Goal: Information Seeking & Learning: Find contact information

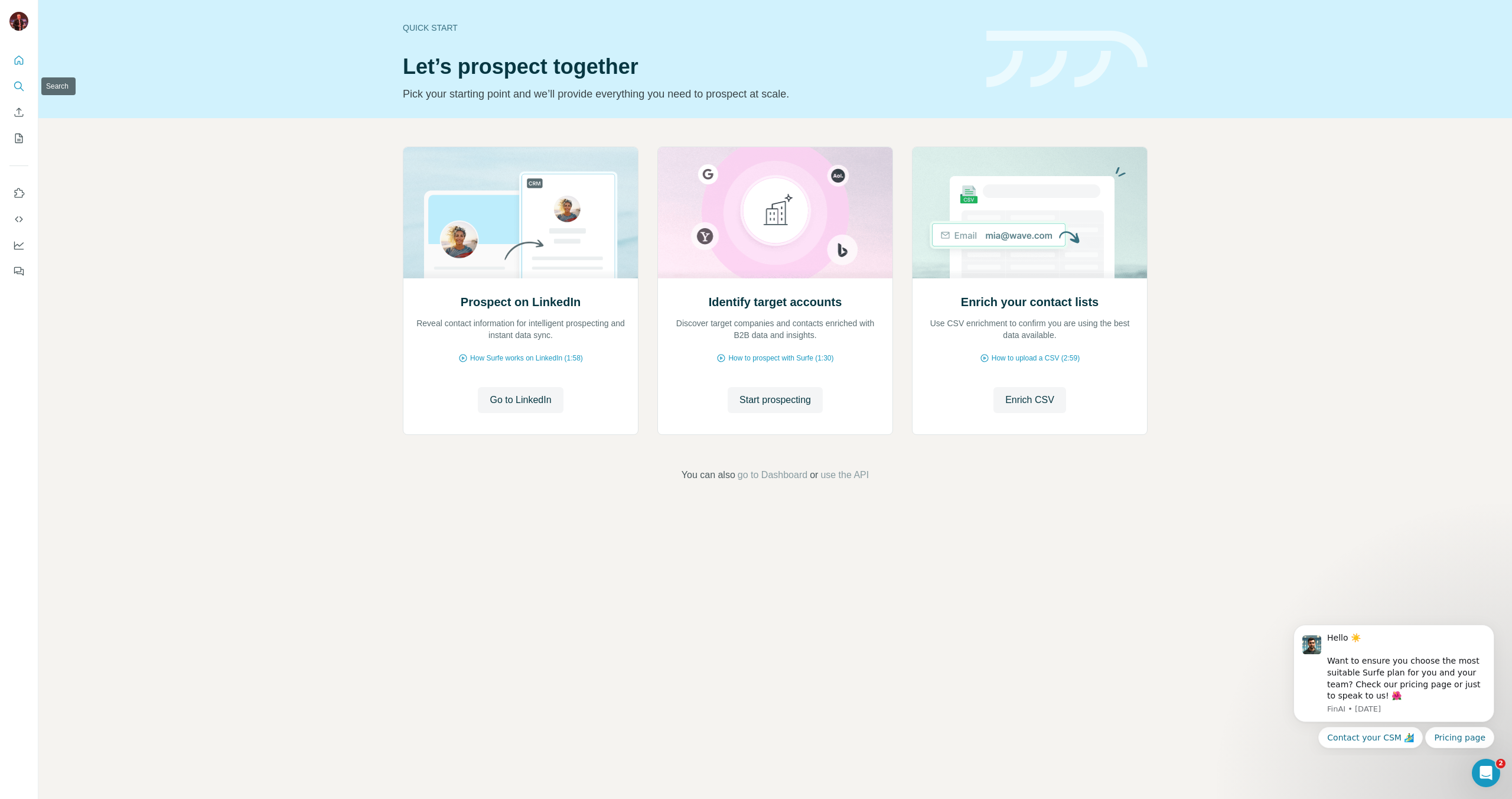
click at [26, 92] on button "Search" at bounding box center [19, 86] width 19 height 21
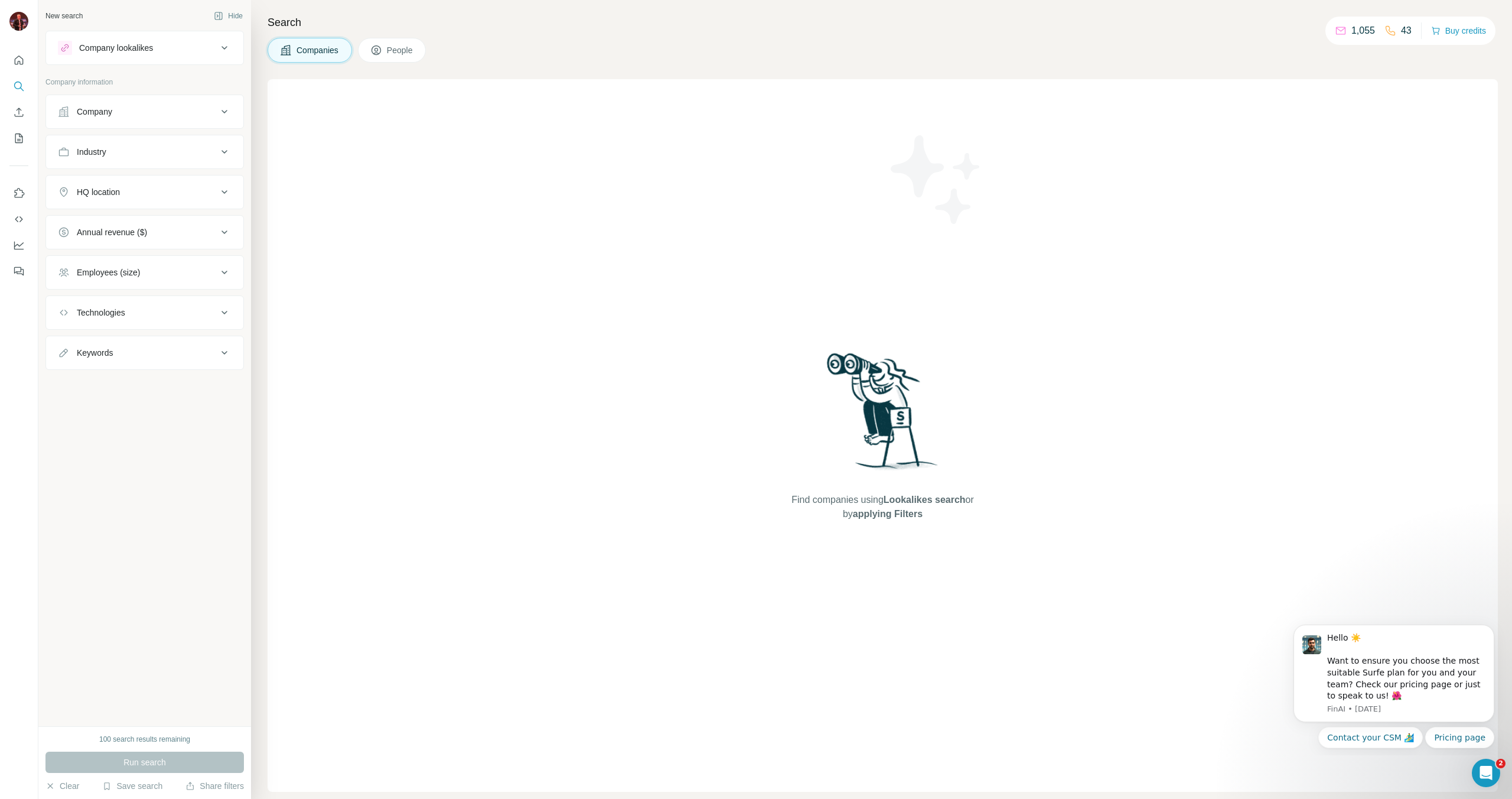
click at [165, 107] on div "Company" at bounding box center [137, 112] width 159 height 12
click at [155, 165] on input "text" at bounding box center [145, 163] width 174 height 21
type input "**"
click at [153, 188] on div "O2 [DOMAIN_NAME]" at bounding box center [144, 195] width 168 height 32
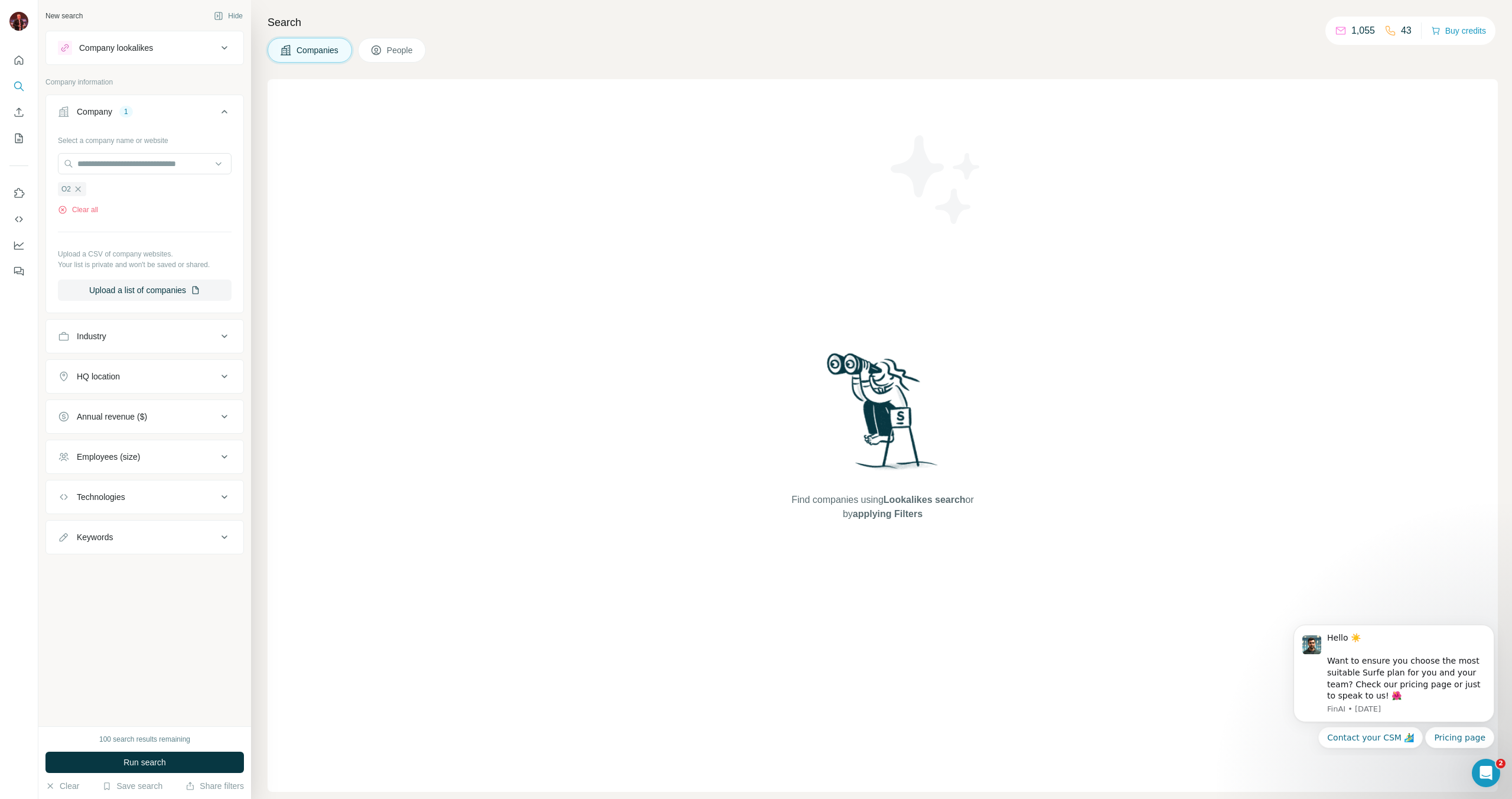
click at [407, 41] on button "People" at bounding box center [392, 49] width 68 height 25
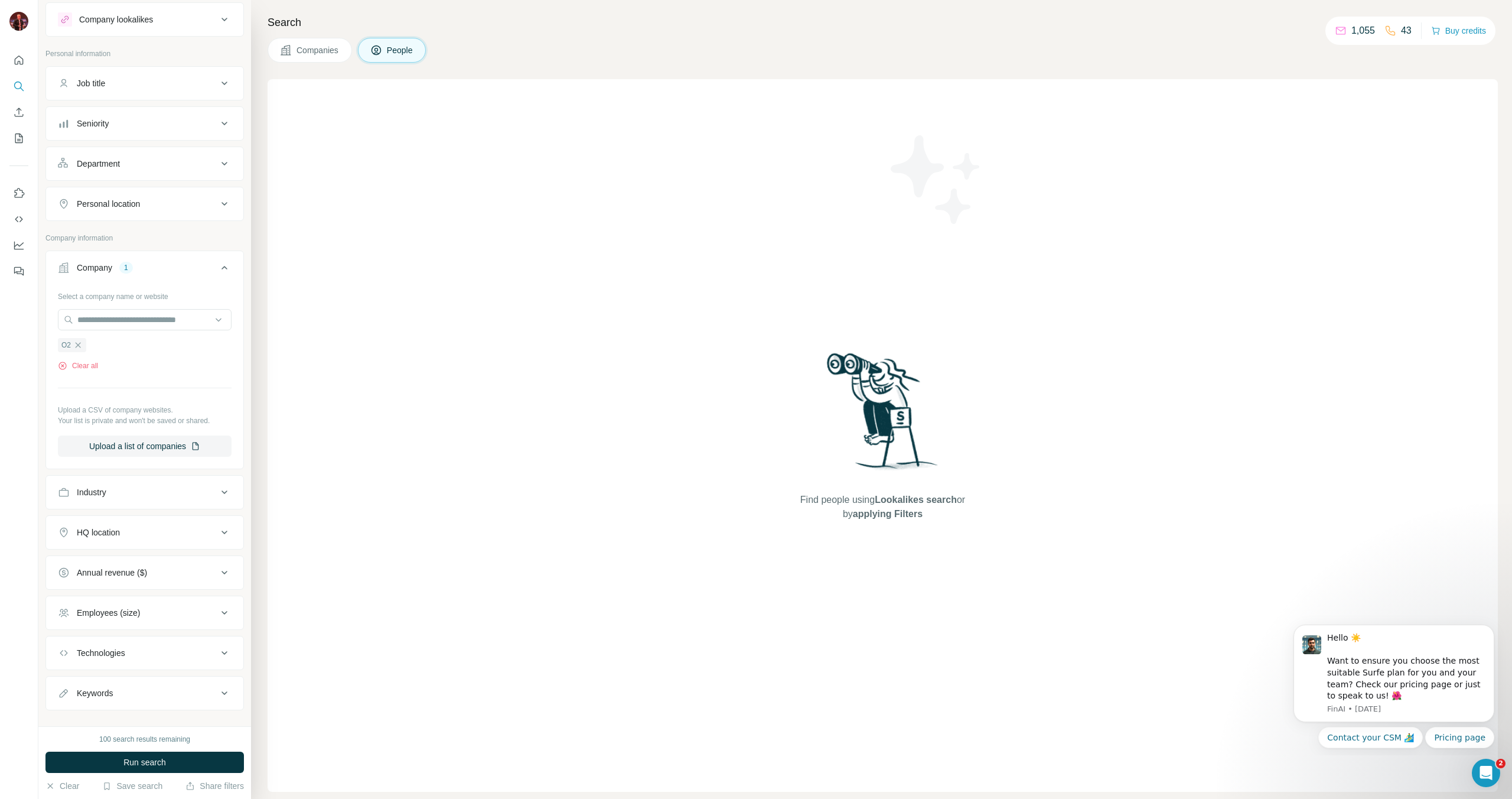
scroll to position [46, 0]
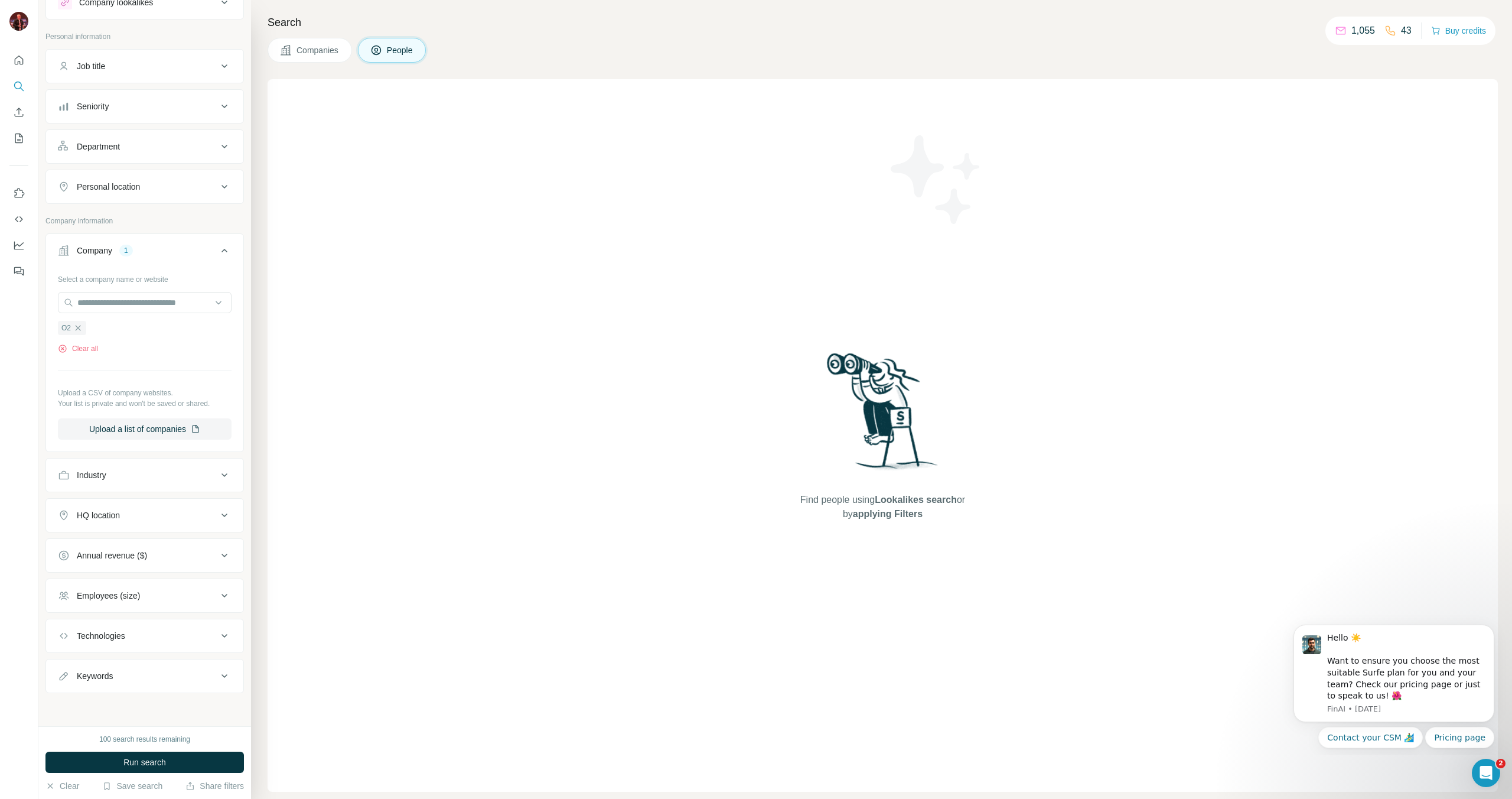
click at [177, 474] on div "Industry" at bounding box center [137, 475] width 159 height 12
click at [177, 474] on div "Industry" at bounding box center [137, 474] width 159 height 12
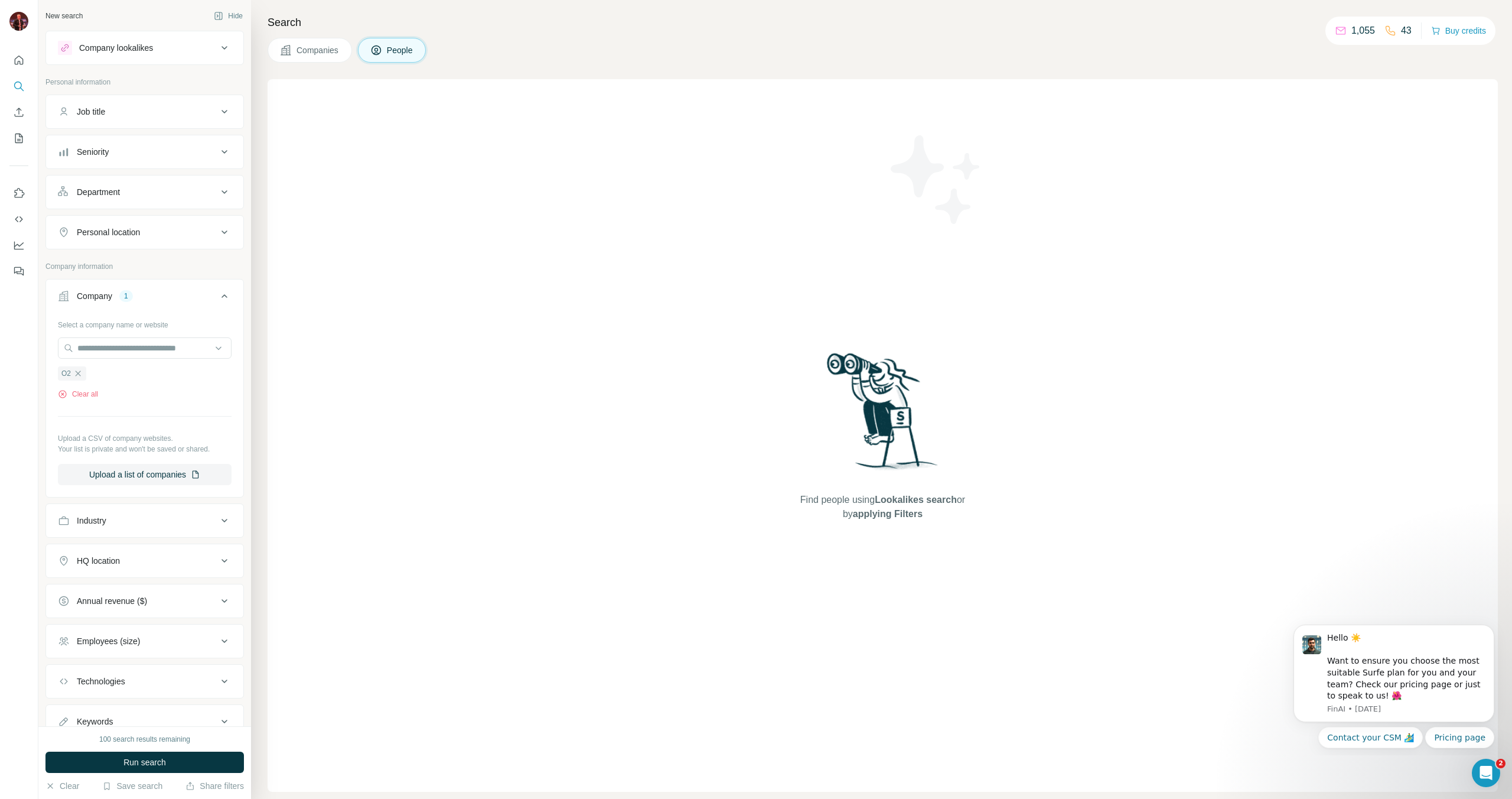
click at [176, 200] on button "Department" at bounding box center [144, 191] width 197 height 28
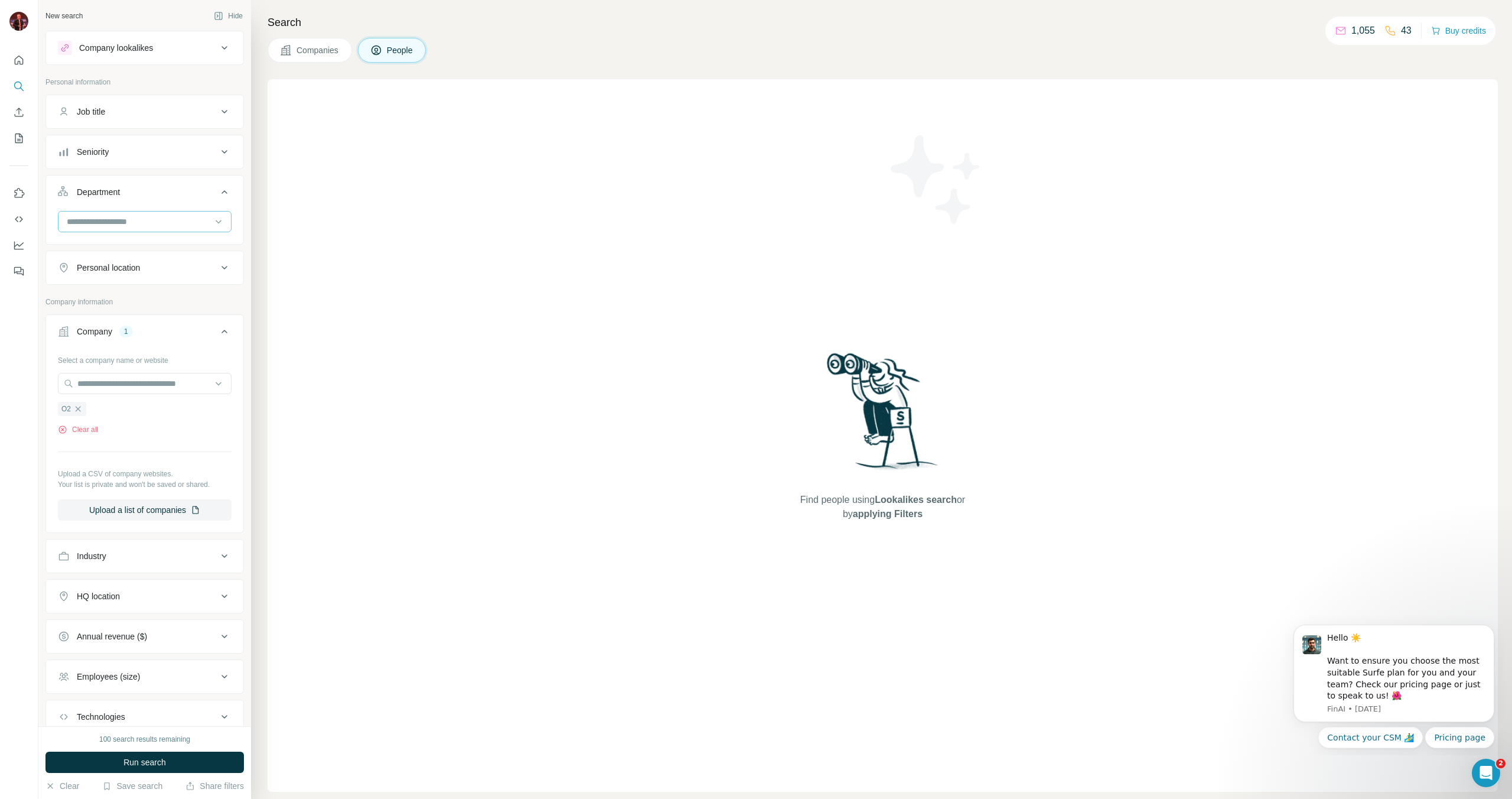
click at [189, 217] on input at bounding box center [138, 221] width 146 height 13
type input "*"
click at [189, 243] on div "Quality Control" at bounding box center [145, 248] width 154 height 12
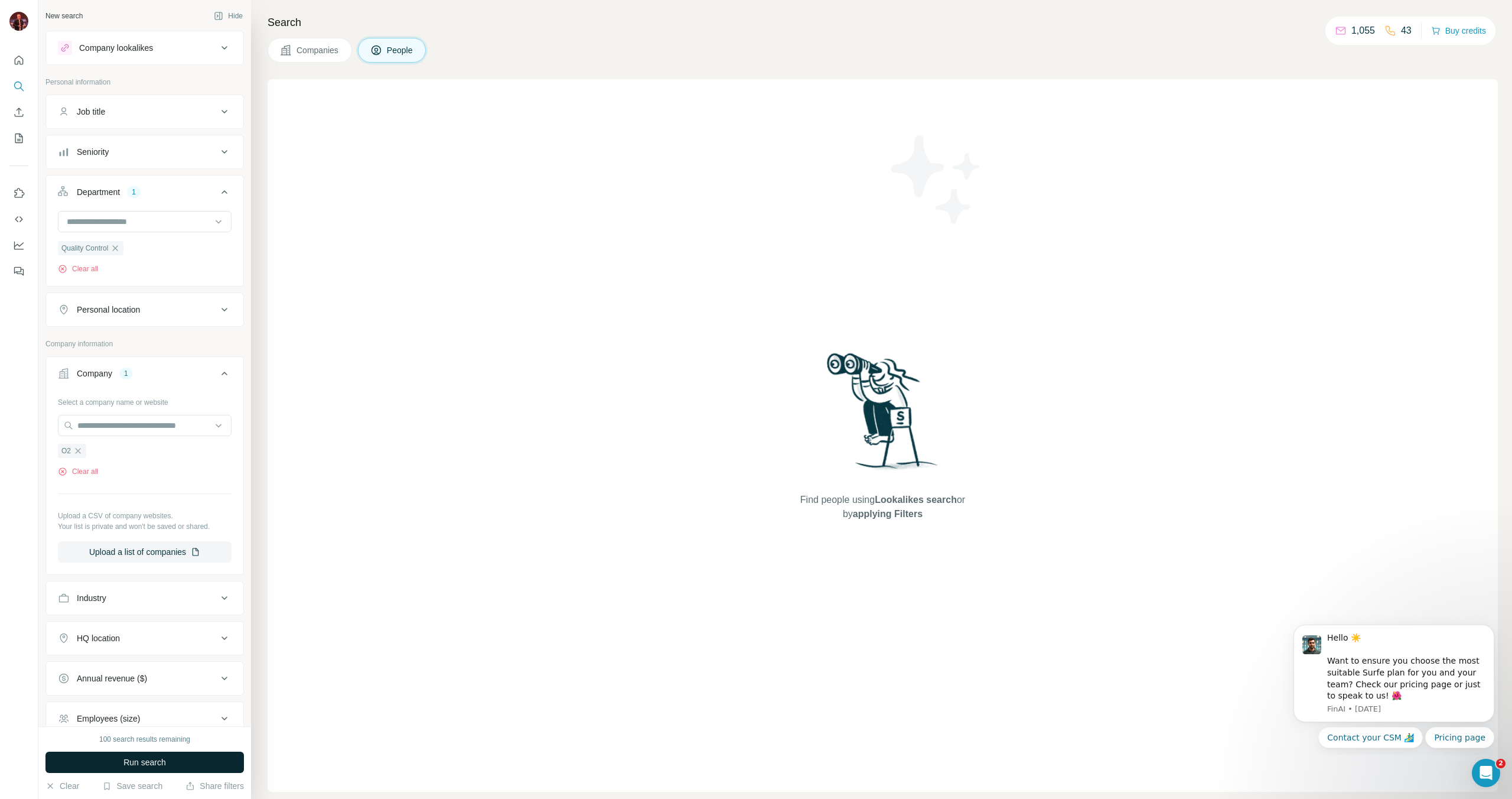
click at [177, 767] on button "Run search" at bounding box center [144, 761] width 199 height 21
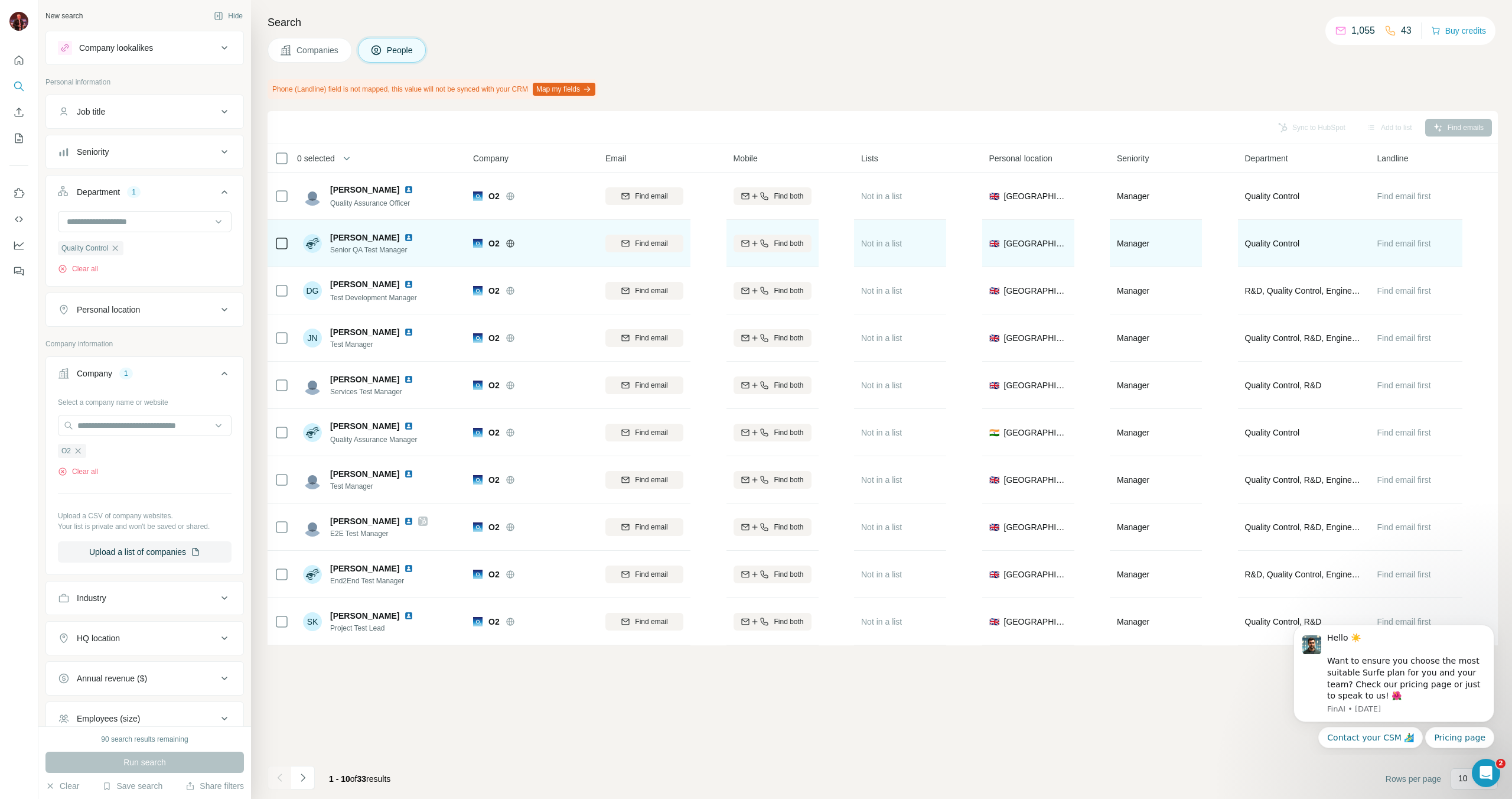
click at [404, 239] on img at bounding box center [408, 237] width 9 height 9
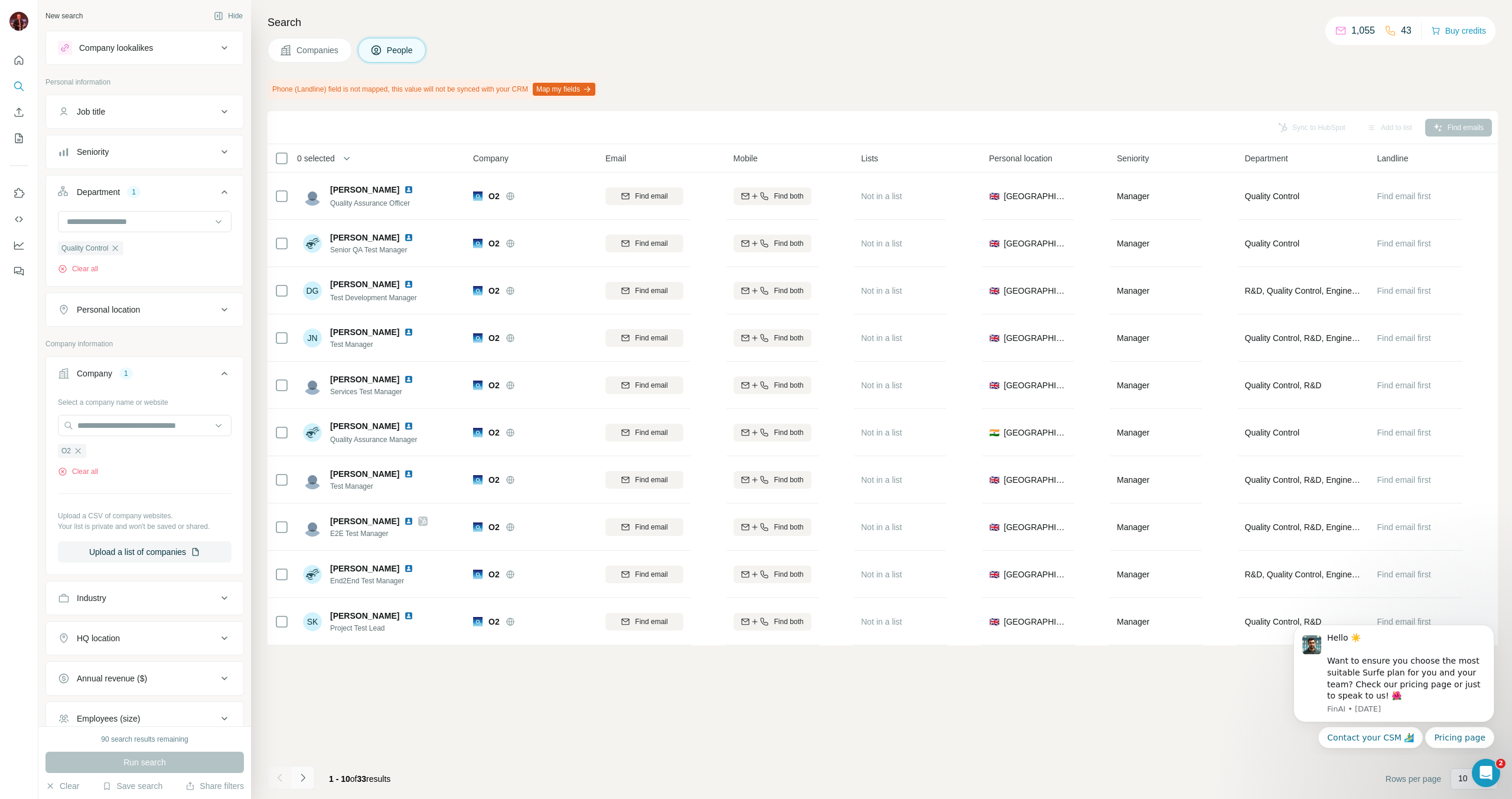
click at [295, 778] on button "Navigate to next page" at bounding box center [303, 778] width 24 height 24
click at [280, 770] on button "Navigate to previous page" at bounding box center [280, 778] width 24 height 24
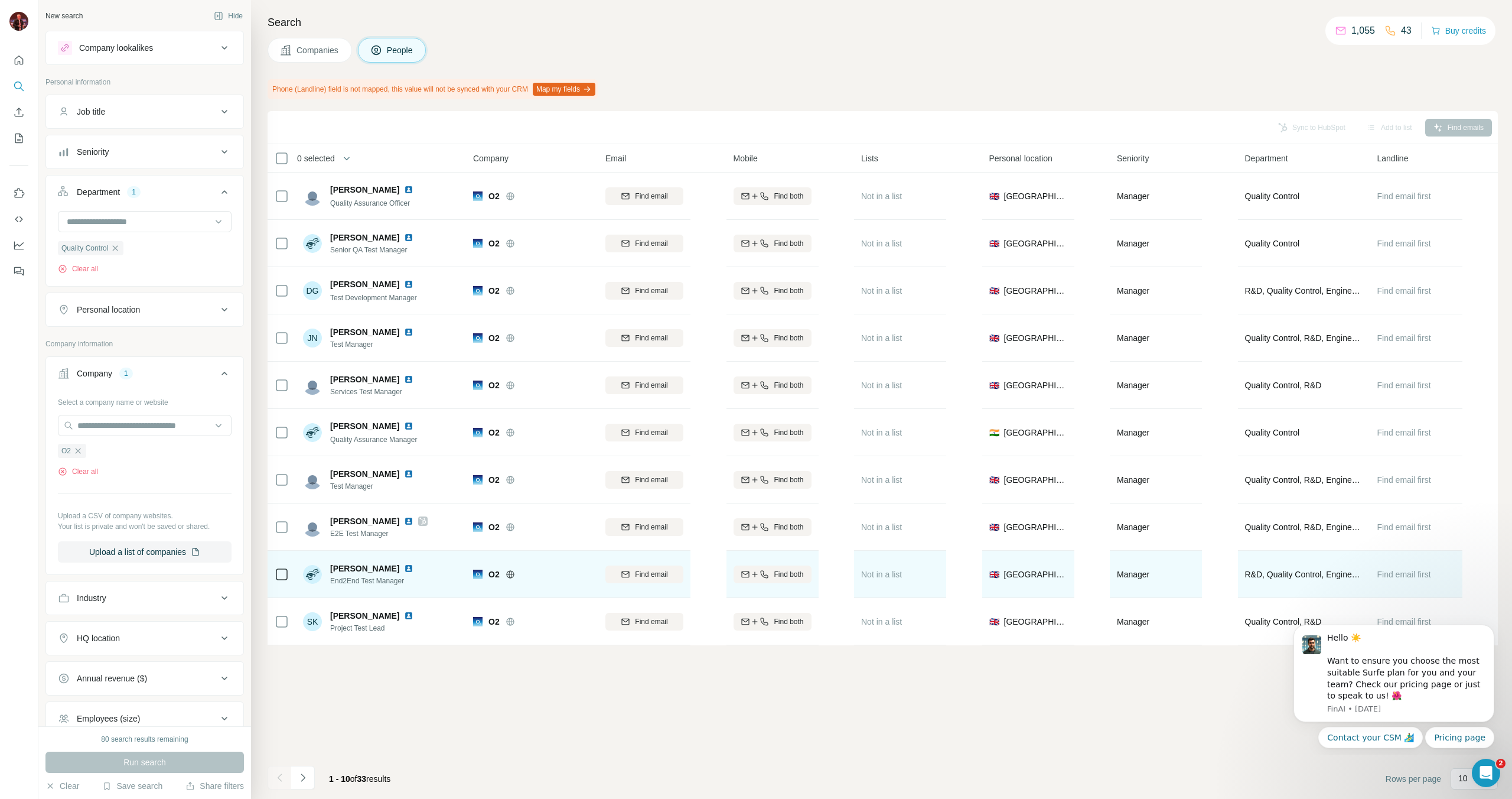
click at [509, 572] on icon at bounding box center [509, 573] width 3 height 8
